Goal: Task Accomplishment & Management: Manage account settings

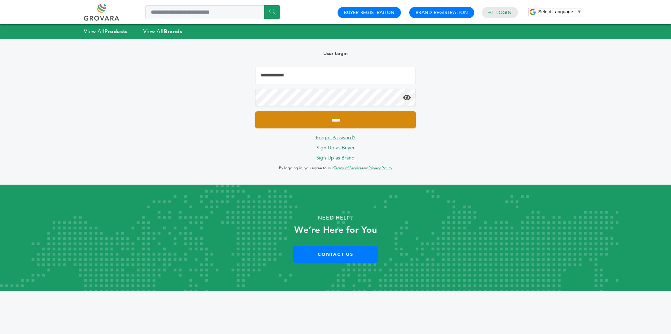
type input "**********"
click at [355, 118] on input "*****" at bounding box center [335, 119] width 161 height 17
